Goal: Task Accomplishment & Management: Use online tool/utility

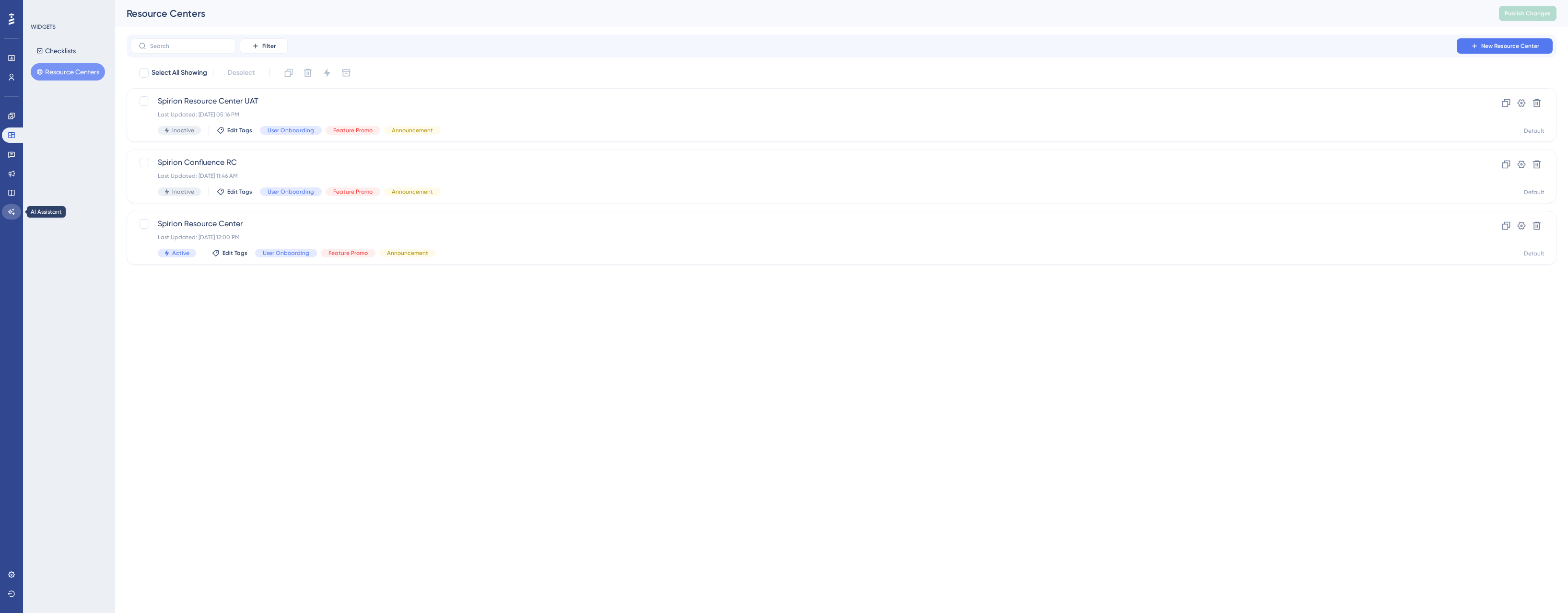
click at [10, 213] on icon at bounding box center [12, 211] width 7 height 6
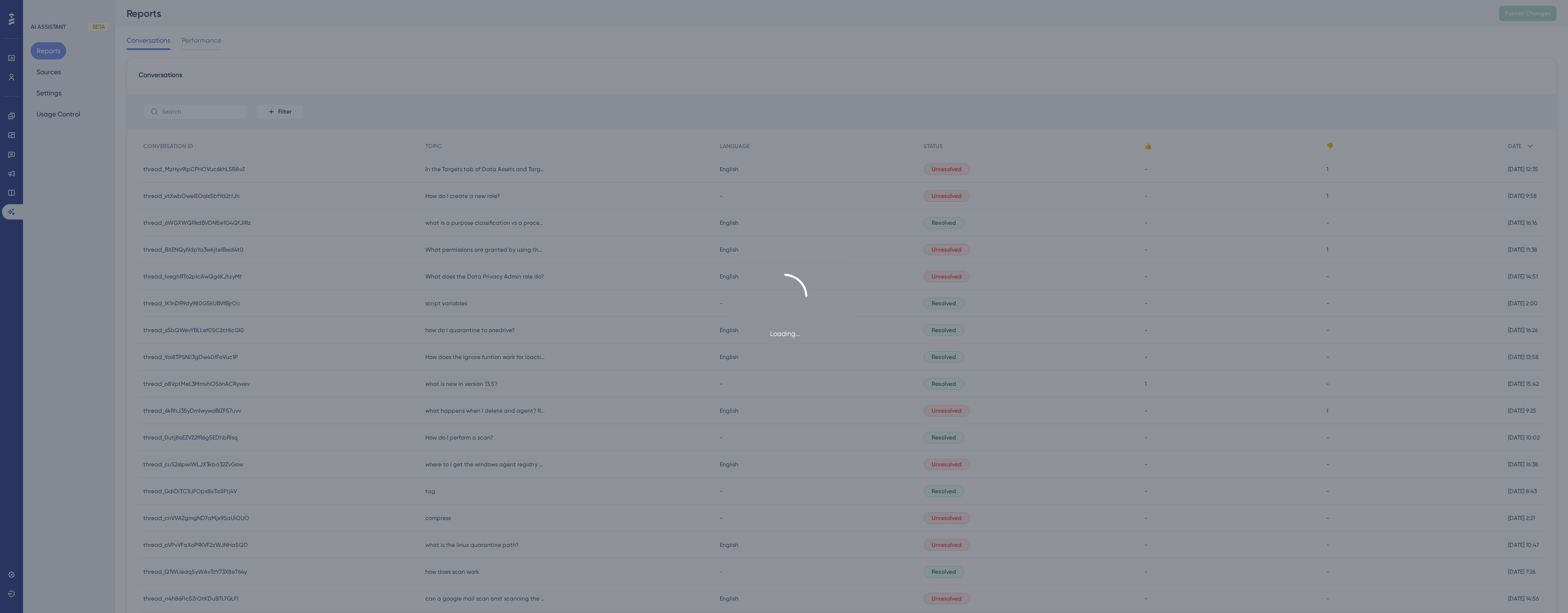
click at [55, 74] on div "Loading..." at bounding box center [784, 306] width 1568 height 613
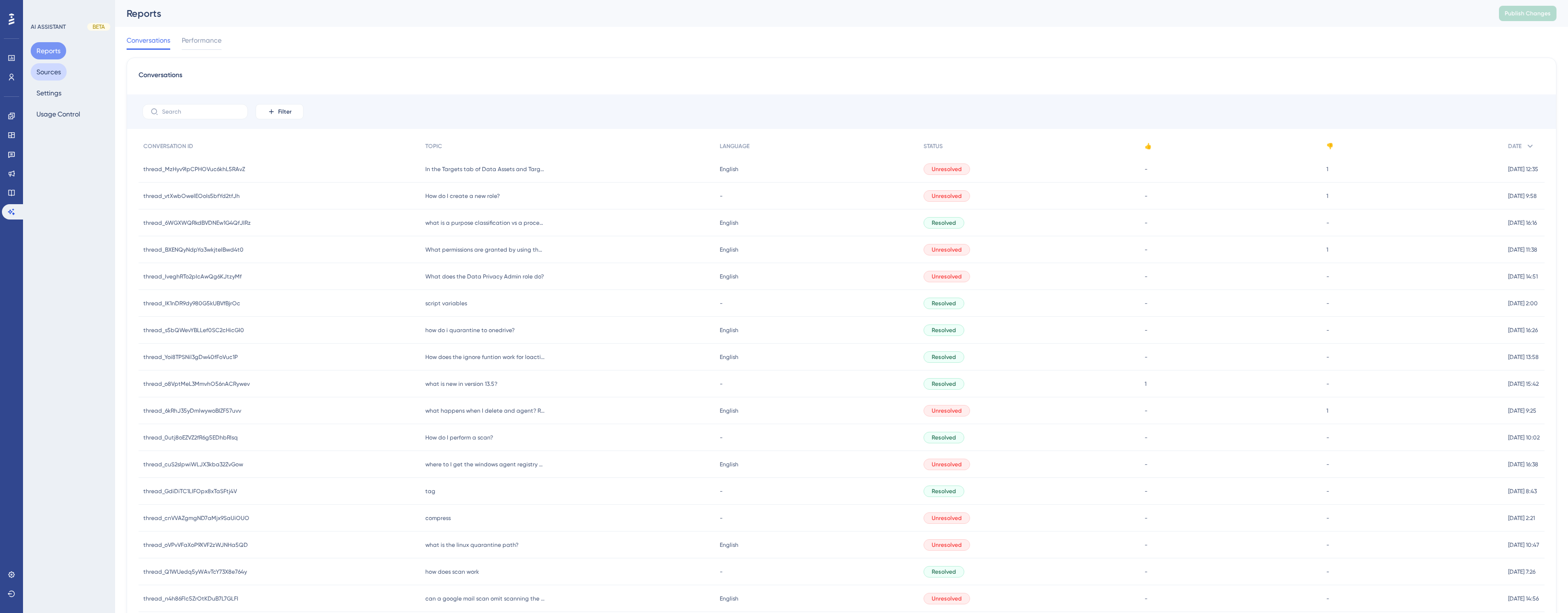
click at [55, 74] on button "Sources" at bounding box center [48, 72] width 36 height 17
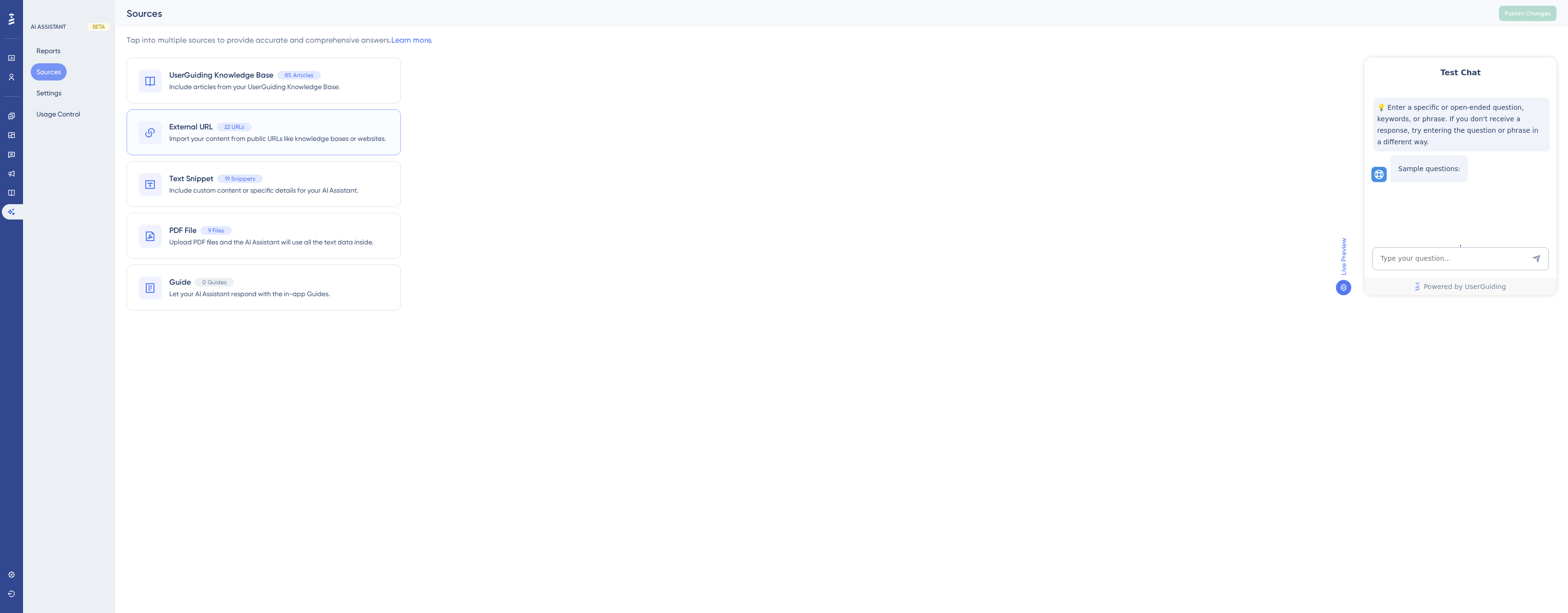
click at [193, 124] on span "External URL" at bounding box center [191, 127] width 44 height 12
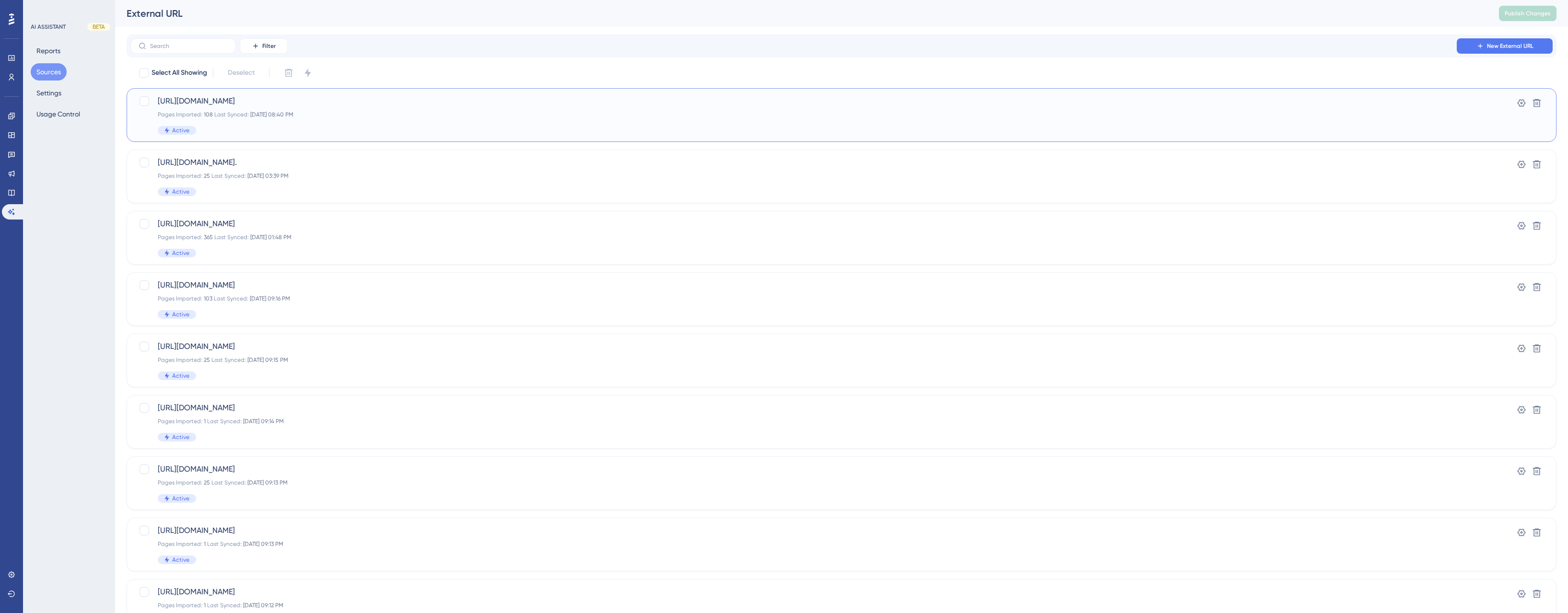
click at [588, 123] on div "[URL][DOMAIN_NAME] Pages Imported: 108 Last Synced: [DATE] 08:40 PM Active" at bounding box center [803, 115] width 1291 height 39
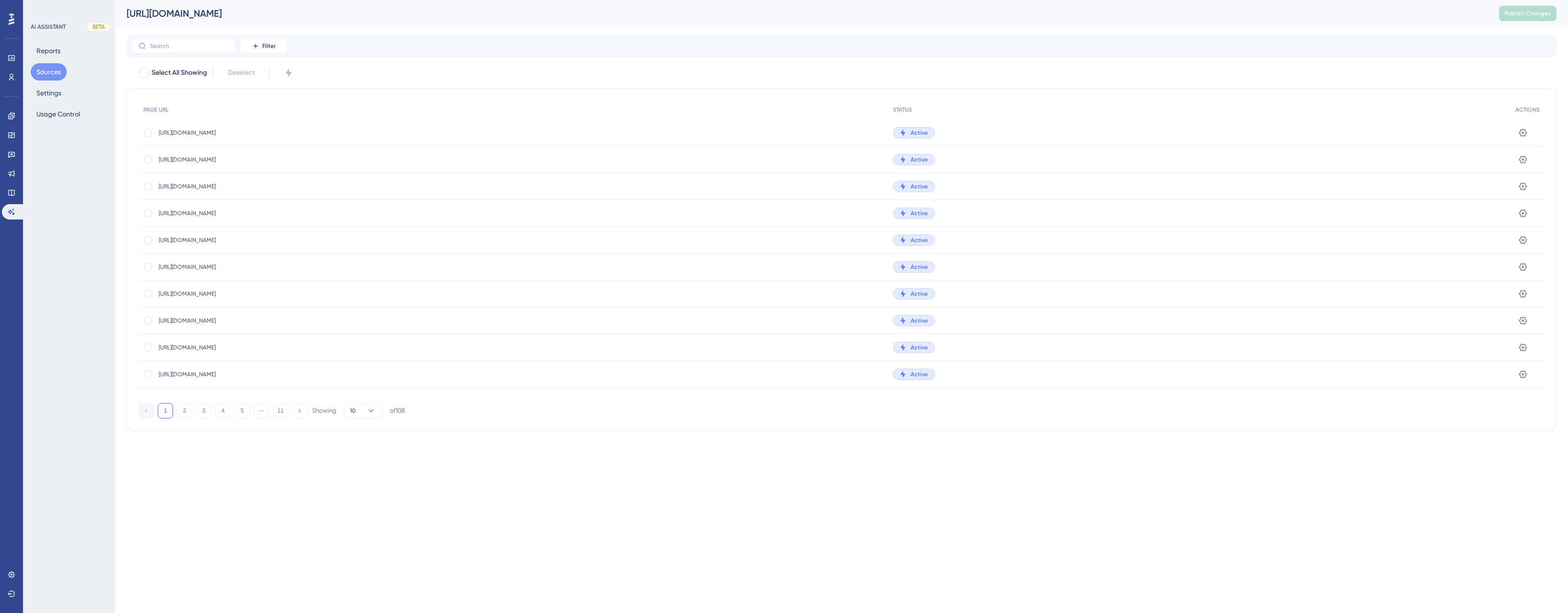
drag, startPoint x: 620, startPoint y: 14, endPoint x: 122, endPoint y: 11, distance: 498.0
click at [126, 11] on div "[URL][DOMAIN_NAME]" at bounding box center [801, 14] width 1349 height 14
copy div "[URL][DOMAIN_NAME]"
click at [782, 27] on div "Performance Users Engagement Widgets Feedback Product Updates Knowledge Base AI…" at bounding box center [841, 223] width 1453 height 446
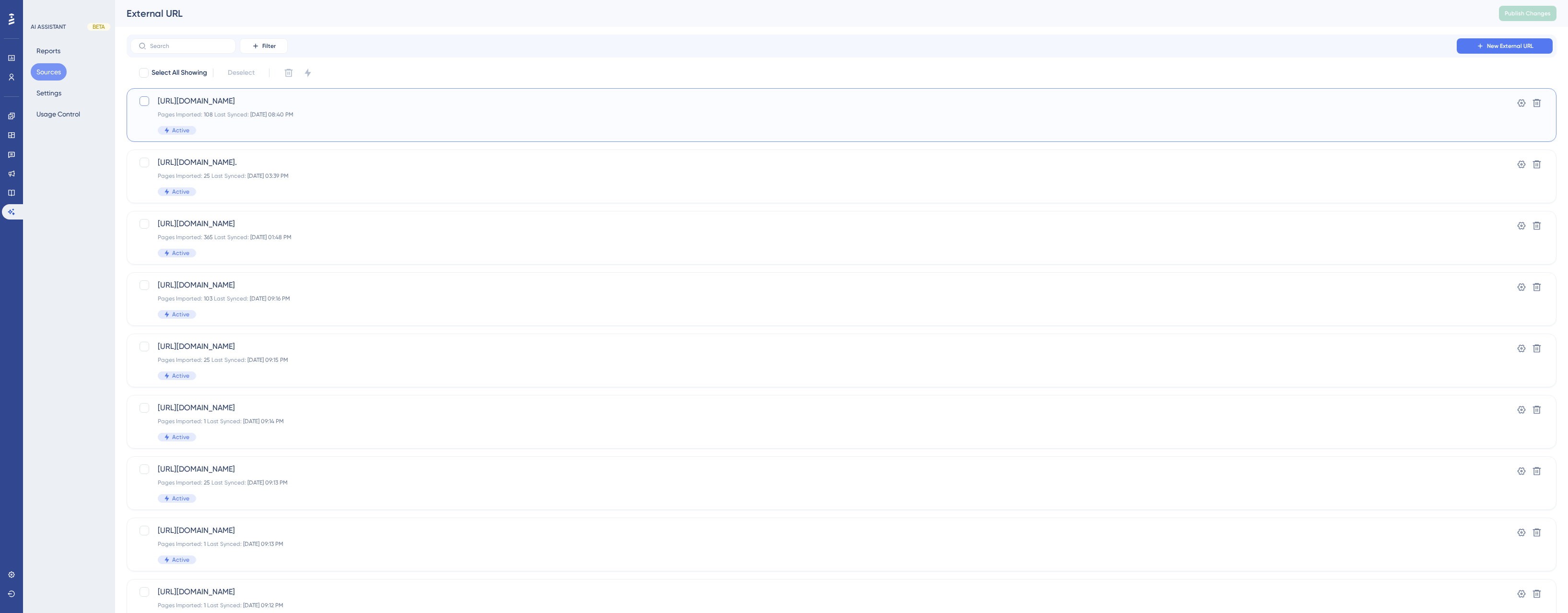
click at [143, 101] on div at bounding box center [144, 101] width 9 height 9
checkbox input "true"
click at [1538, 102] on icon at bounding box center [1537, 102] width 9 height 9
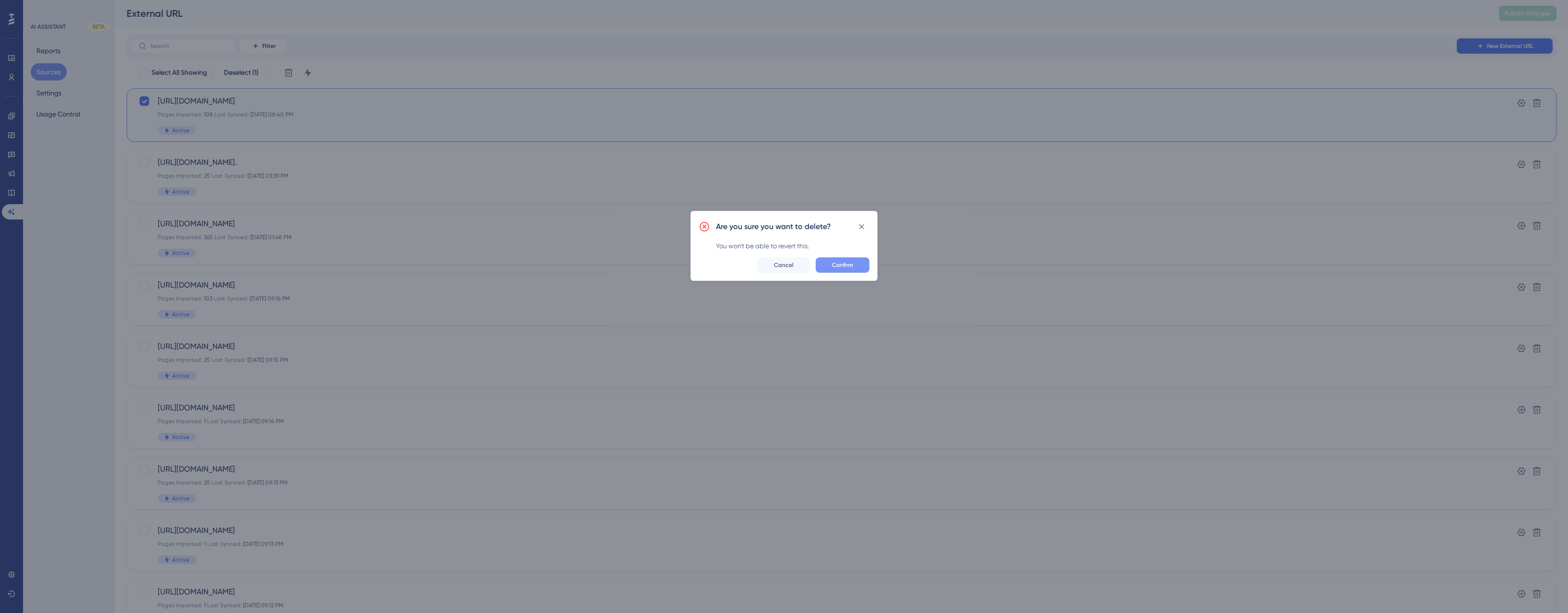
click at [835, 265] on span "Confirm" at bounding box center [842, 265] width 21 height 8
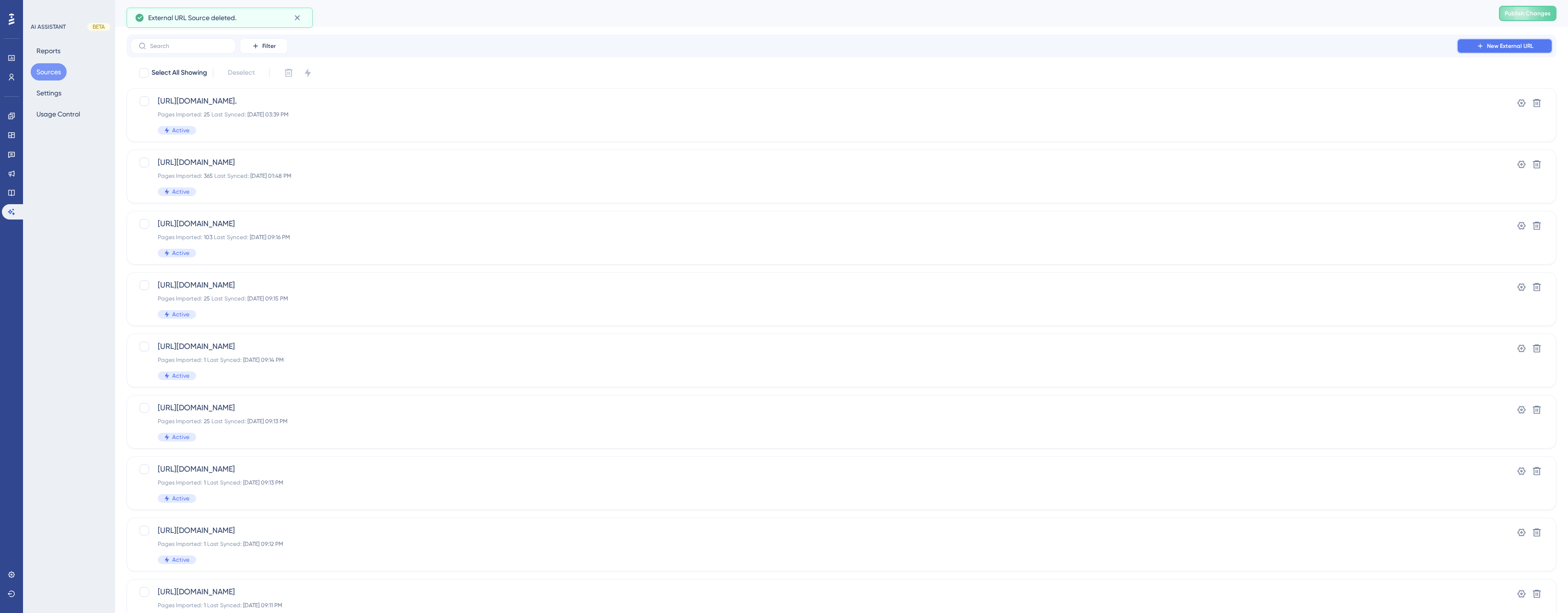
click at [1515, 45] on span "New External URL" at bounding box center [1510, 46] width 47 height 8
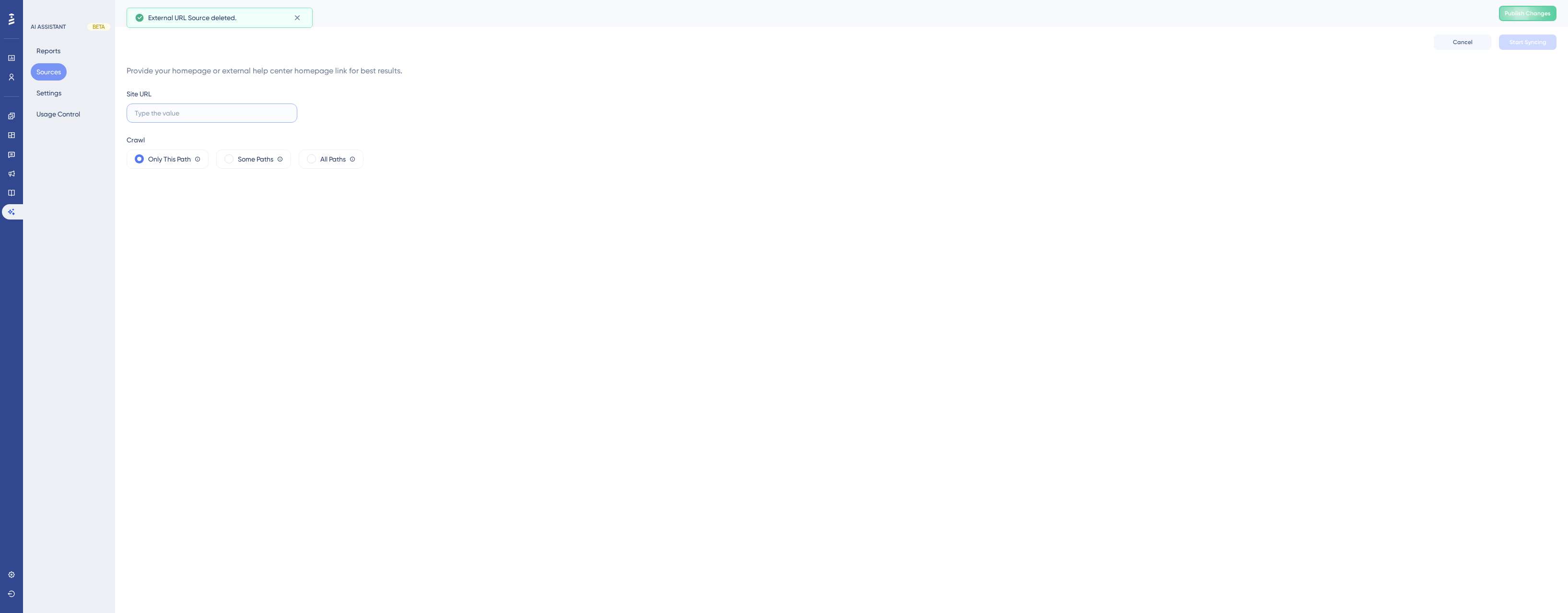
click at [214, 113] on input "text" at bounding box center [212, 113] width 154 height 10
click at [340, 158] on span "All Paths" at bounding box center [333, 159] width 25 height 12
click at [223, 122] on label at bounding box center [212, 113] width 171 height 19
click at [223, 119] on input "text" at bounding box center [212, 113] width 154 height 10
click at [219, 114] on input "text" at bounding box center [212, 113] width 154 height 10
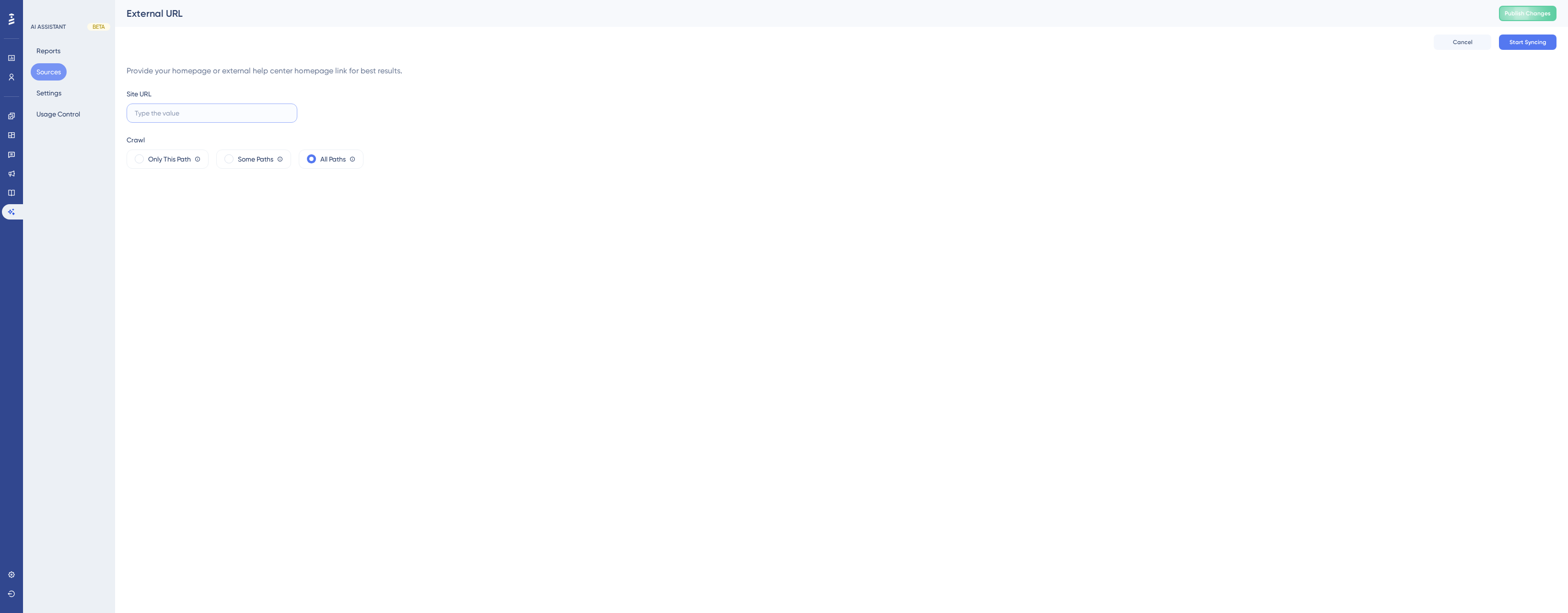
paste input "[URL][DOMAIN_NAME]"
type input "[URL][DOMAIN_NAME]"
click at [1531, 41] on span "Start Syncing" at bounding box center [1528, 41] width 37 height 8
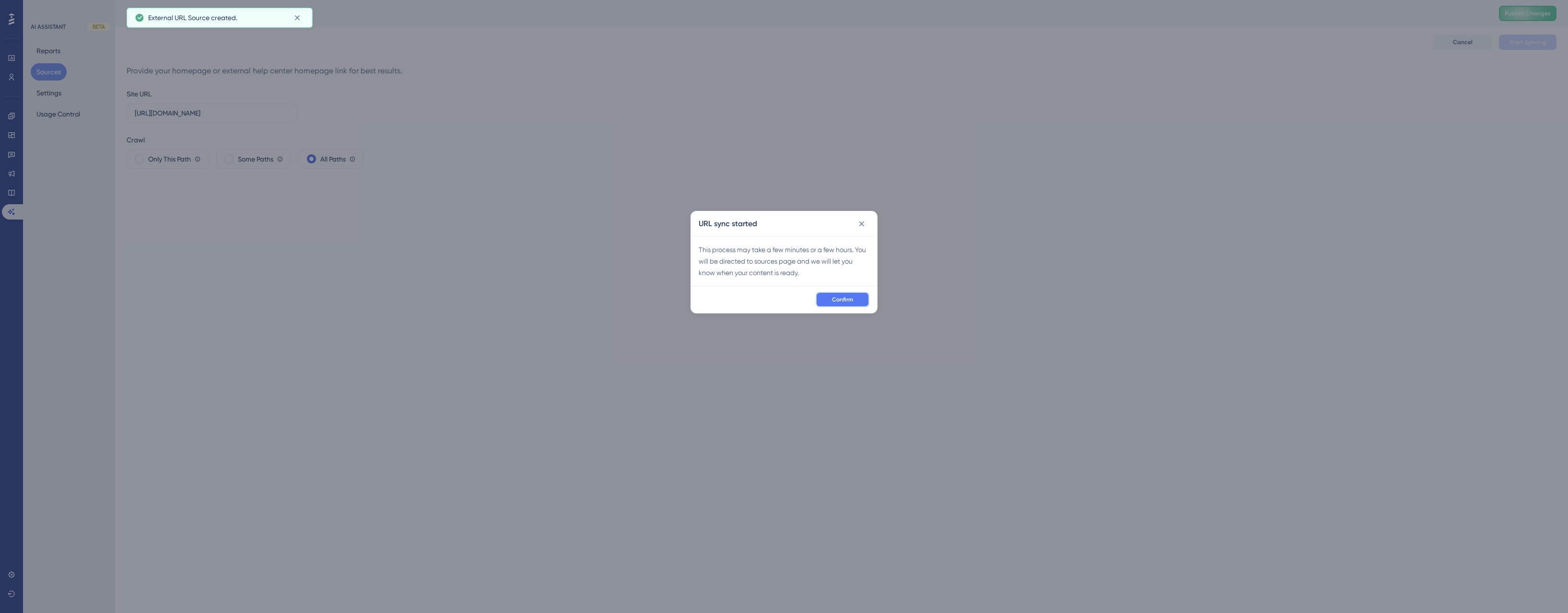
click at [850, 298] on span "Confirm" at bounding box center [842, 299] width 21 height 8
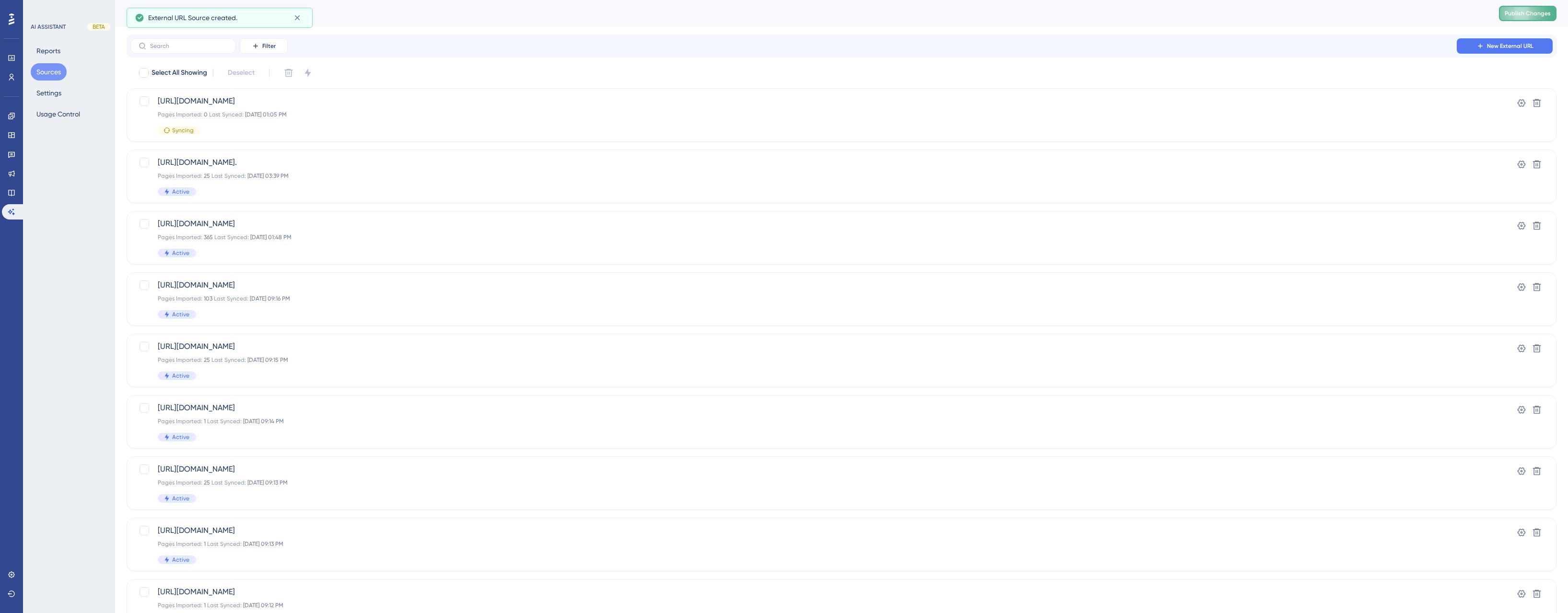
click at [1517, 7] on button "Publish Changes" at bounding box center [1528, 14] width 58 height 15
click at [39, 71] on button "Sources" at bounding box center [48, 72] width 36 height 17
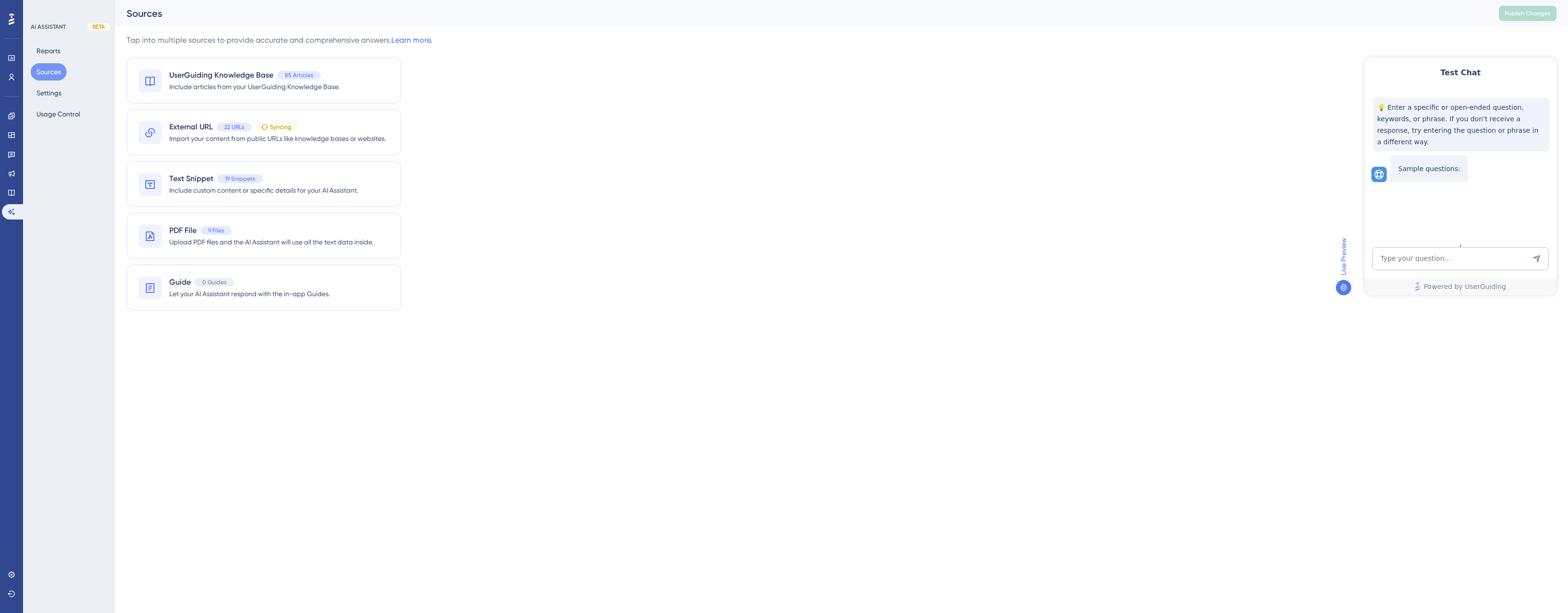
click at [666, 68] on div "Tap into multiple sources to provide accurate and comprehensive answers. Learn …" at bounding box center [841, 179] width 1430 height 288
click at [542, 316] on div "Tap into multiple sources to provide accurate and comprehensive answers. Learn …" at bounding box center [841, 179] width 1430 height 288
click at [346, 130] on div "External URL 22 URLs Syncing" at bounding box center [278, 127] width 217 height 12
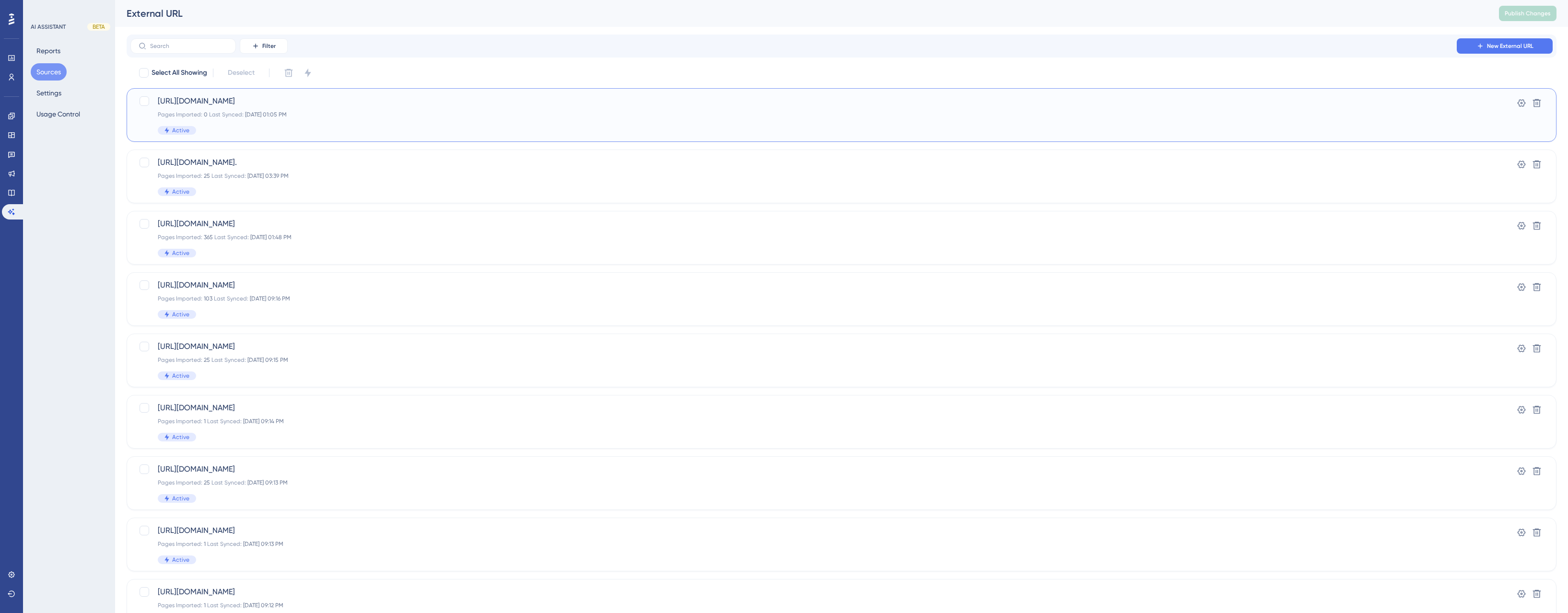
click at [378, 122] on div "[URL][DOMAIN_NAME] Pages Imported: 0 Last Synced: [DATE] 01:05 PM Active" at bounding box center [803, 115] width 1291 height 39
click at [48, 49] on button "Reports" at bounding box center [48, 51] width 36 height 17
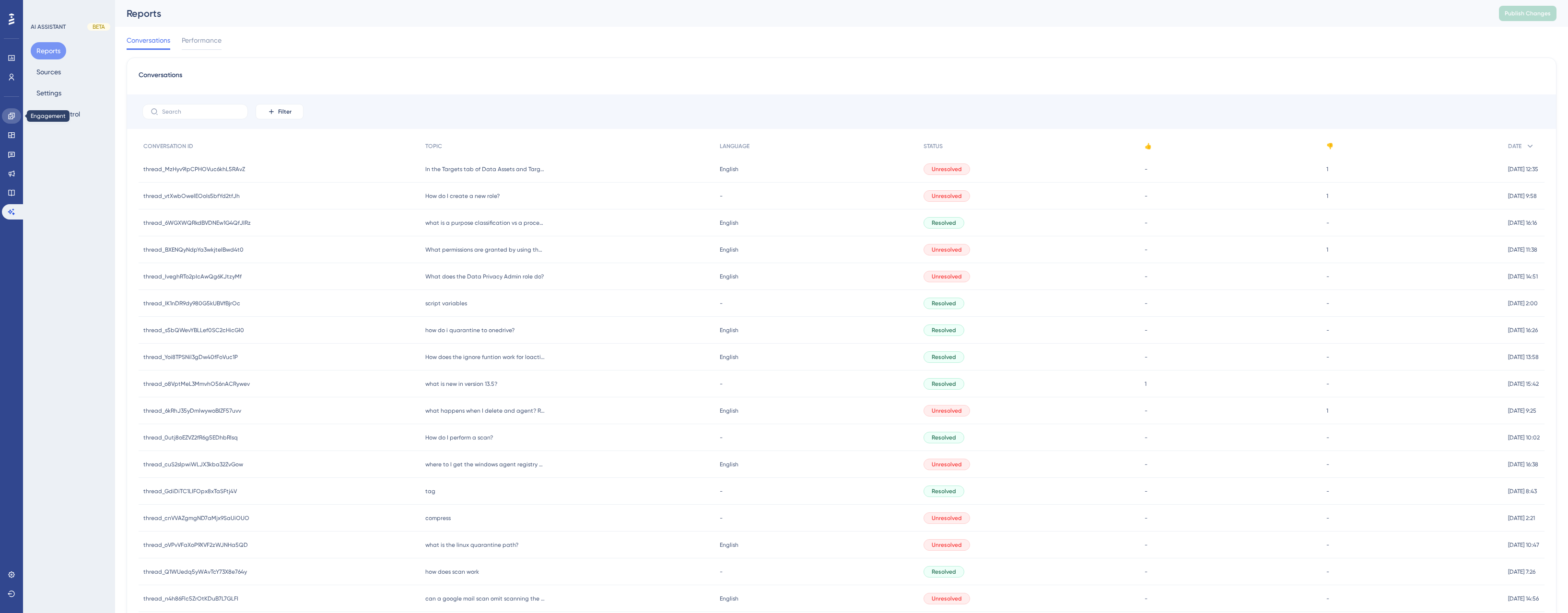
click at [14, 114] on icon at bounding box center [11, 115] width 8 height 8
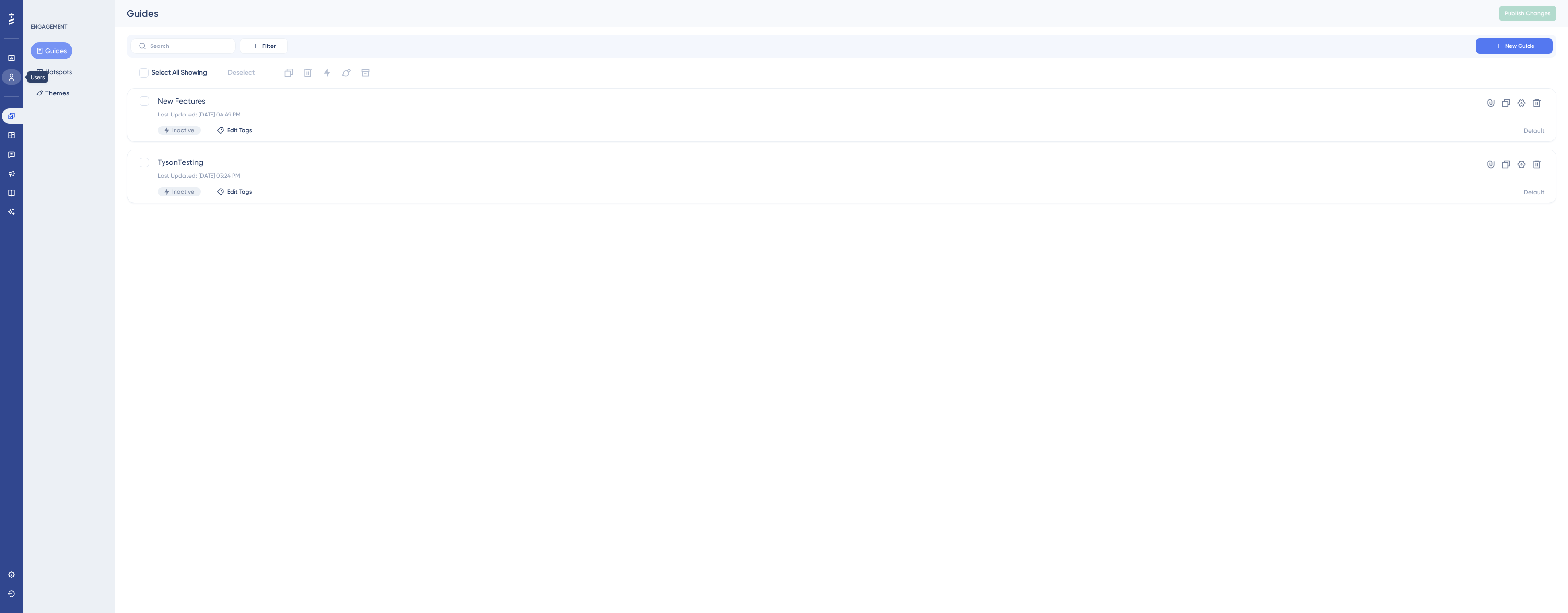
click at [9, 77] on icon at bounding box center [11, 77] width 8 height 8
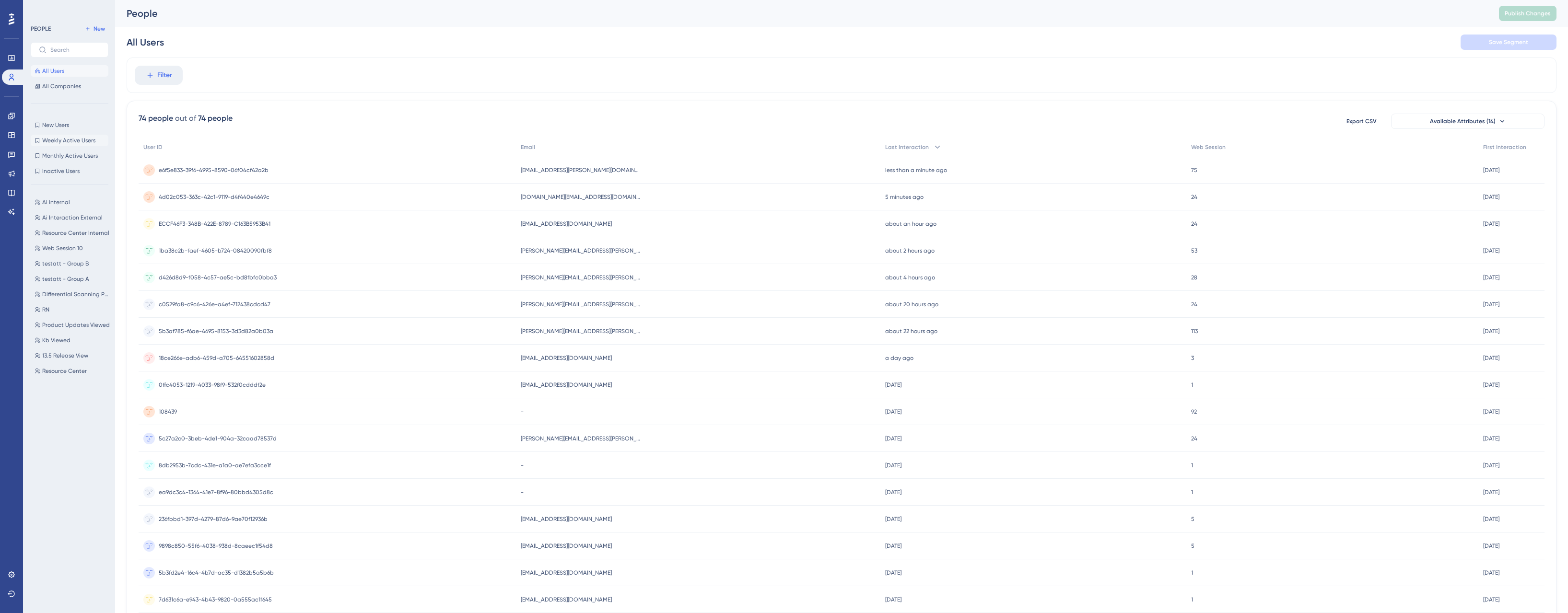
click at [85, 140] on span "Weekly Active Users" at bounding box center [69, 140] width 53 height 8
click at [75, 157] on span "Monthly Active Users" at bounding box center [70, 155] width 56 height 8
click at [69, 173] on span "Inactive Users" at bounding box center [61, 171] width 37 height 8
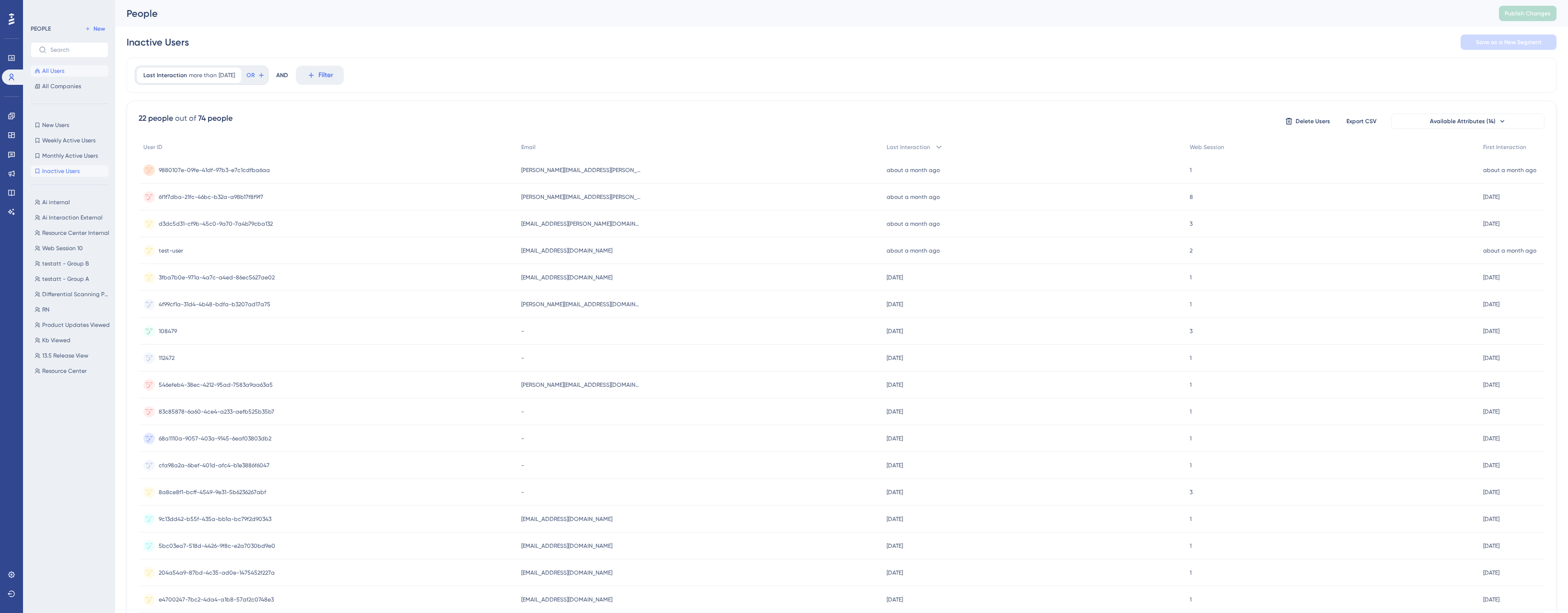
click at [53, 69] on span "All Users" at bounding box center [53, 70] width 22 height 8
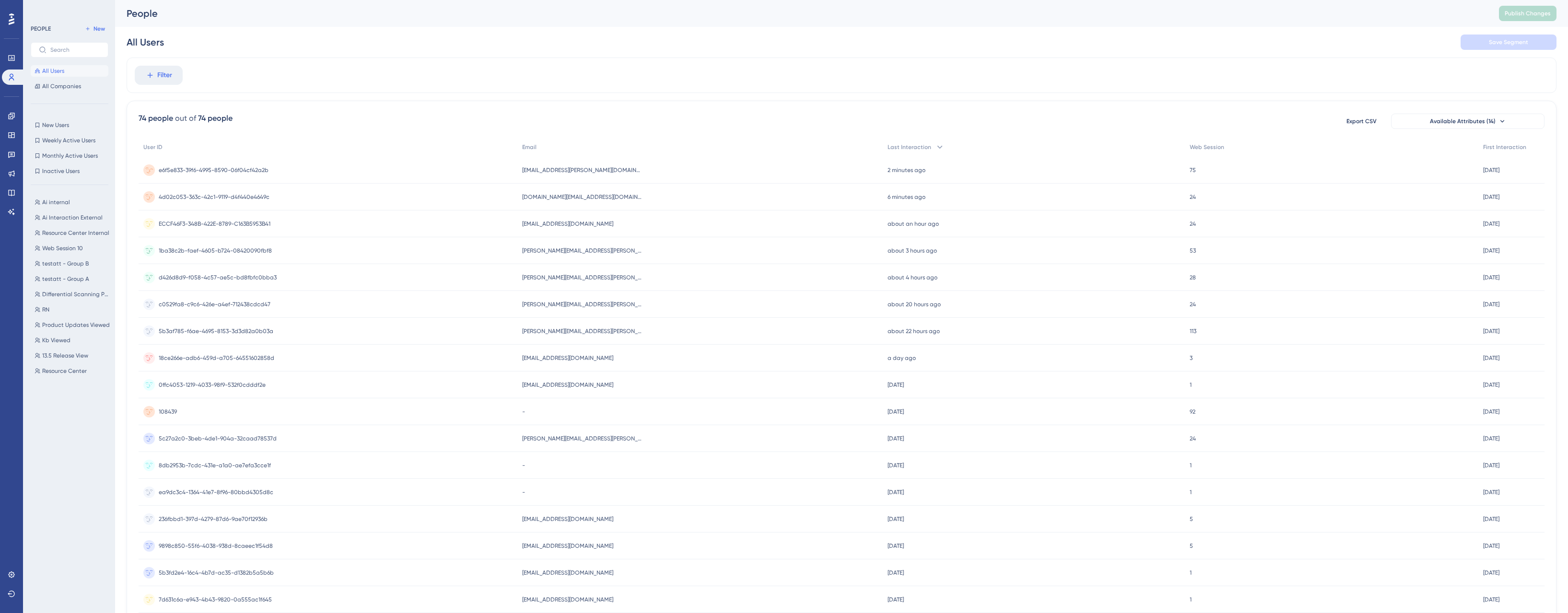
click at [293, 169] on div "e6f5e833-39f6-4995-8590-06f04cf42a2b e6f5e833-39f6-4995-8590-06f04cf42a2b" at bounding box center [328, 170] width 379 height 27
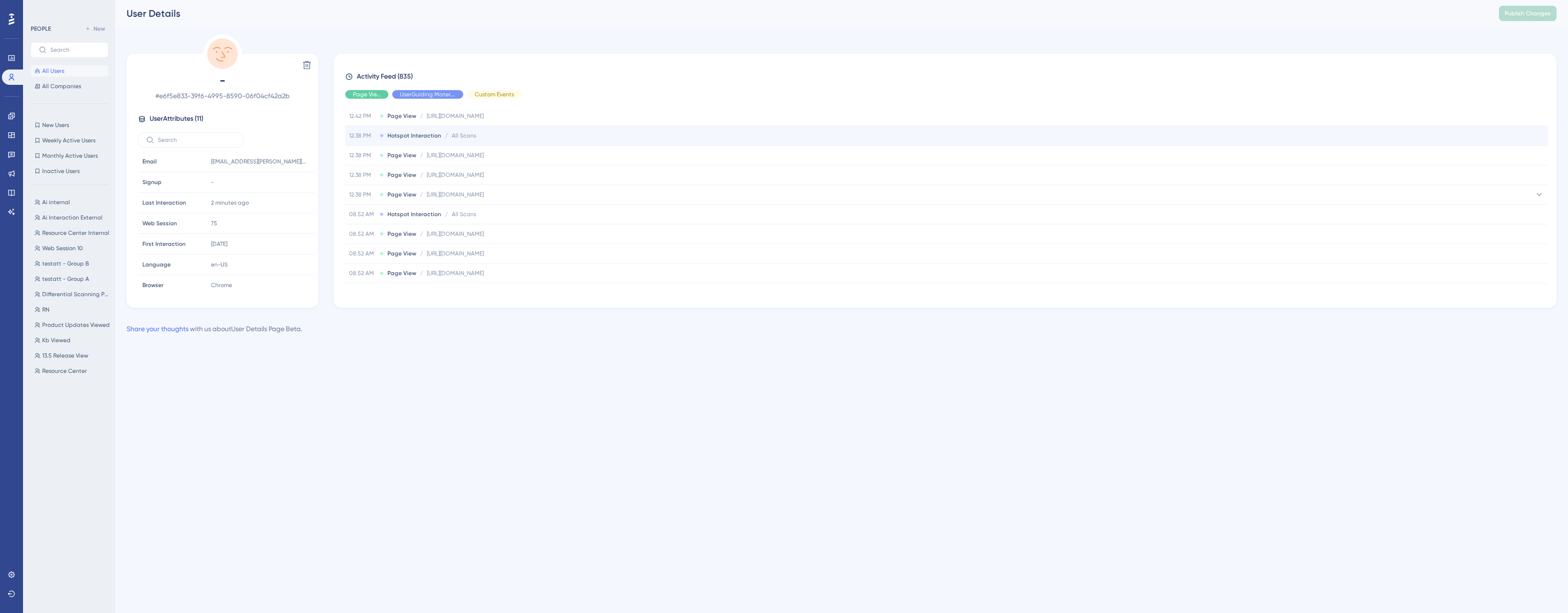
scroll to position [383, 0]
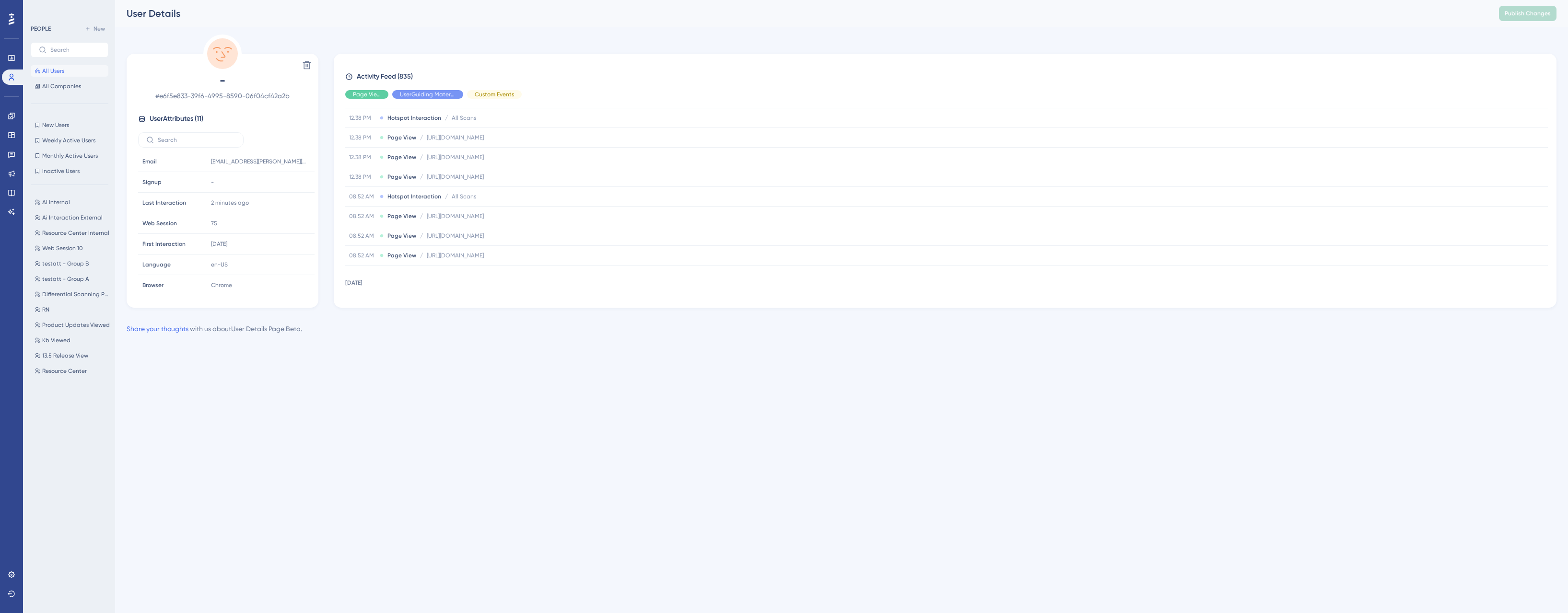
click at [435, 22] on div "User Details Publish Changes" at bounding box center [841, 14] width 1453 height 27
